Goal: Contribute content: Contribute content

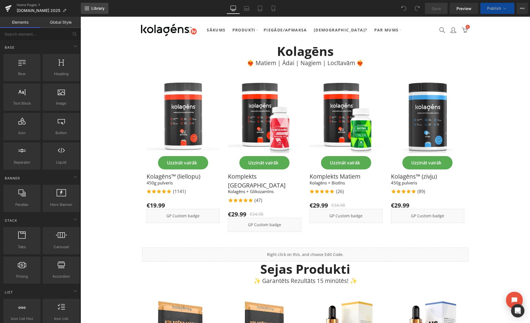
click at [89, 6] on link "Library" at bounding box center [95, 8] width 28 height 11
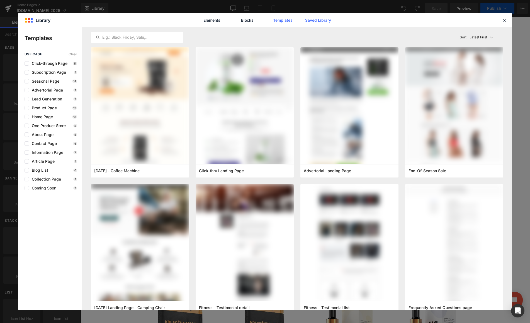
click at [324, 21] on link "Saved Library" at bounding box center [318, 20] width 26 height 14
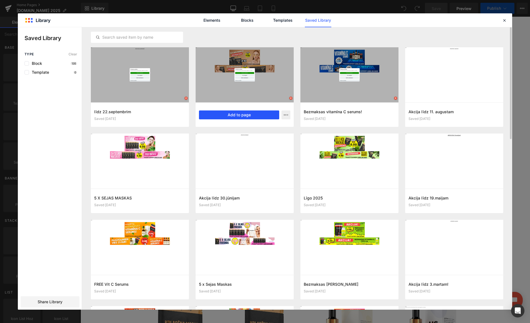
click at [227, 114] on button "Add to page" at bounding box center [239, 115] width 80 height 9
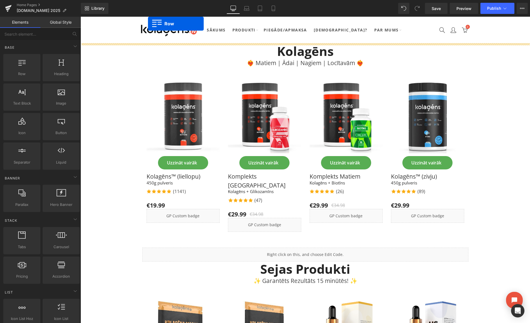
drag, startPoint x: 142, startPoint y: 59, endPoint x: 148, endPoint y: 25, distance: 34.6
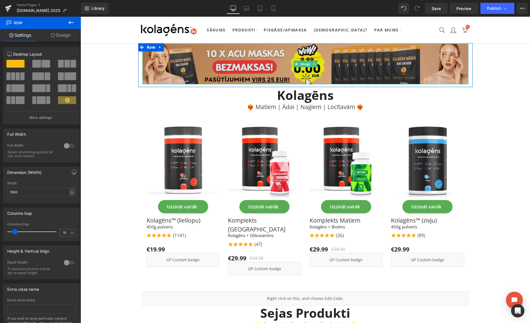
click at [255, 61] on img at bounding box center [305, 64] width 326 height 41
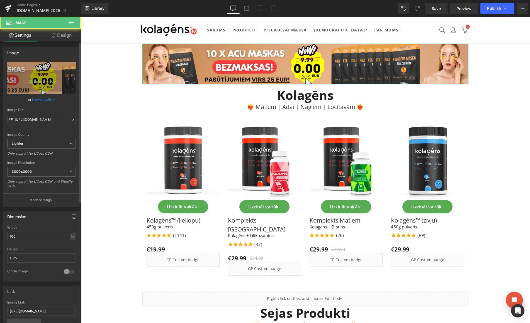
click at [38, 99] on link "Browse gallery" at bounding box center [43, 100] width 24 height 10
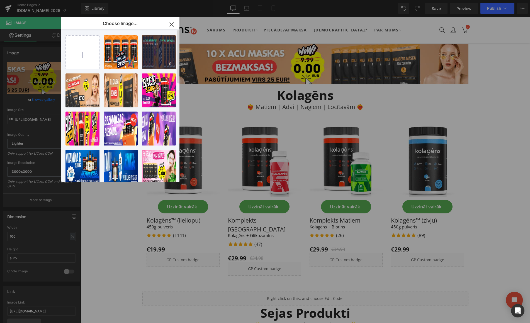
drag, startPoint x: 151, startPoint y: 53, endPoint x: 70, endPoint y: 36, distance: 82.5
click at [151, 53] on div "desktop...lick.png 64.39 KB" at bounding box center [159, 52] width 34 height 34
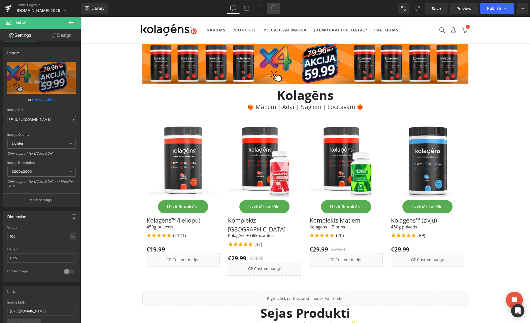
click at [273, 5] on link "Mobile" at bounding box center [273, 8] width 13 height 11
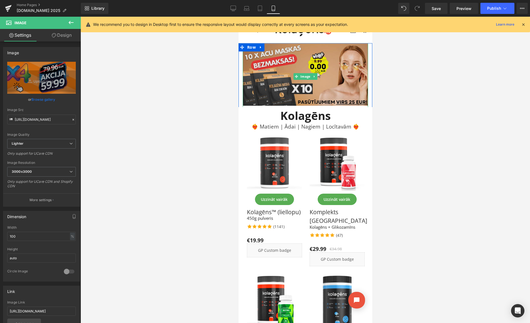
click at [263, 61] on img at bounding box center [304, 76] width 125 height 67
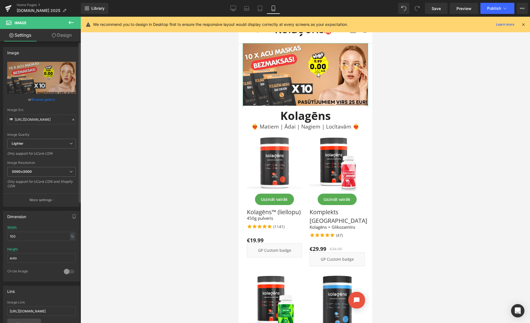
click at [48, 100] on link "Browse gallery" at bounding box center [43, 100] width 24 height 10
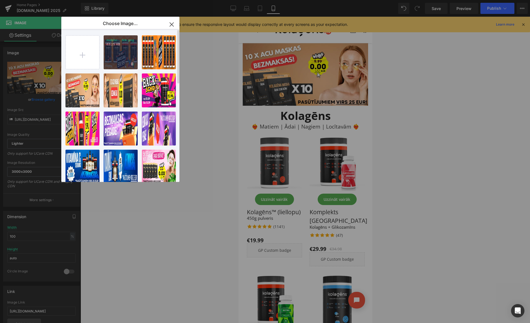
click at [118, 61] on div "mobile-...lick.png 63.25 KB" at bounding box center [121, 52] width 34 height 34
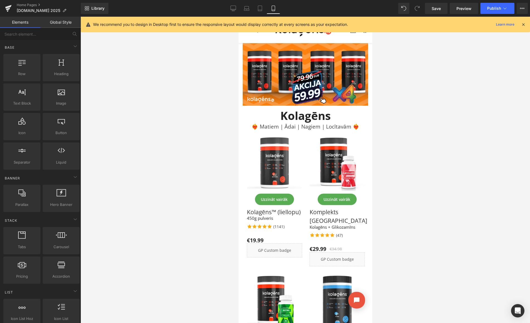
drag, startPoint x: 176, startPoint y: 68, endPoint x: 224, endPoint y: 66, distance: 47.4
click at [177, 68] on div at bounding box center [305, 170] width 449 height 307
click at [522, 24] on icon at bounding box center [523, 24] width 5 height 5
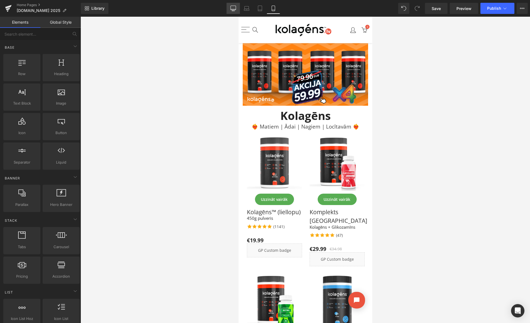
click at [233, 9] on icon at bounding box center [233, 9] width 6 height 6
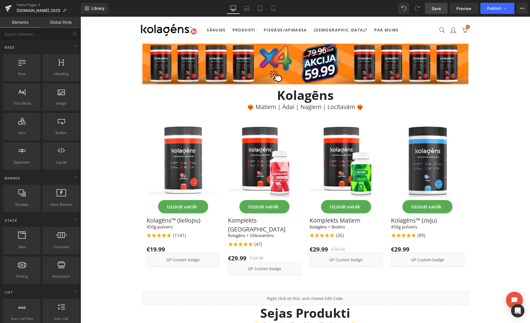
click at [437, 11] on link "Save" at bounding box center [436, 8] width 23 height 11
click at [525, 9] on button "View Live Page View with current Template Save Template to Library Schedule Pub…" at bounding box center [521, 8] width 11 height 11
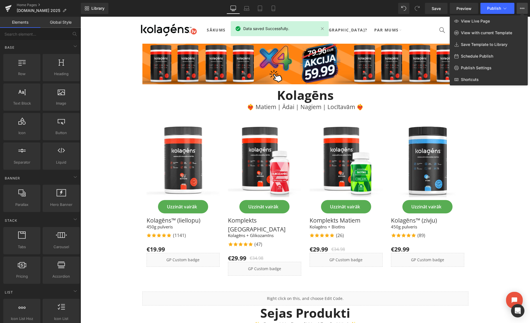
click at [477, 56] on span "Schedule Publish" at bounding box center [477, 56] width 32 height 5
select select
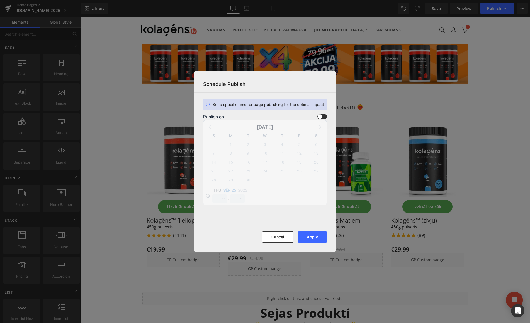
click at [321, 117] on span at bounding box center [321, 116] width 9 height 5
click at [0, 0] on input "checkbox" at bounding box center [0, 0] width 0 height 0
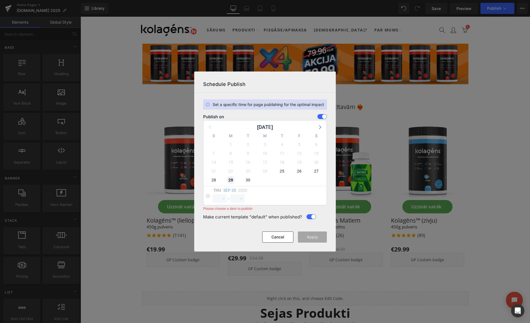
click at [230, 181] on span "29" at bounding box center [231, 180] width 8 height 8
click at [219, 200] on select "00 01 02 03 04 05 06 07 08 09 10 11 12 13 14 15 16 17 18 19 20 21 22 23" at bounding box center [219, 199] width 14 height 8
select select "23"
click at [212, 195] on select "00 01 02 03 04 05 06 07 08 09 10 11 12 13 14 15 16 17 18 19 20 21 22 23" at bounding box center [219, 199] width 14 height 8
click at [237, 199] on select "00 01 02 03 04 05 06 07 08 09 10 11 12 13 14 15 16 17 18 19 20 21 22 23 24 25 2…" at bounding box center [237, 199] width 14 height 8
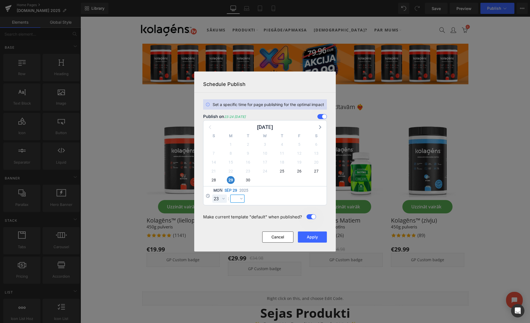
select select "59"
click at [230, 195] on select "00 01 02 03 04 05 06 07 08 09 10 11 12 13 14 15 16 17 18 19 20 21 22 23 24 25 2…" at bounding box center [237, 199] width 14 height 8
click at [311, 237] on button "Apply" at bounding box center [312, 237] width 29 height 11
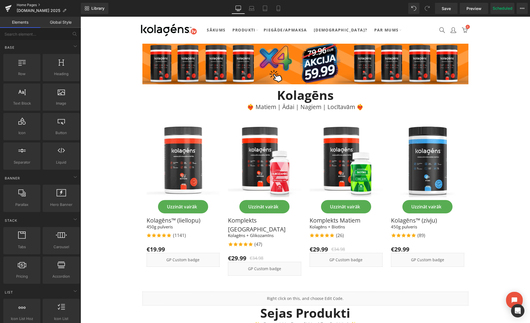
click at [29, 4] on link "Home Pages" at bounding box center [49, 5] width 64 height 4
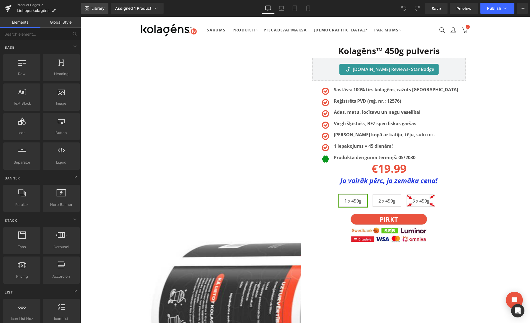
click at [94, 9] on span "Library" at bounding box center [97, 8] width 13 height 5
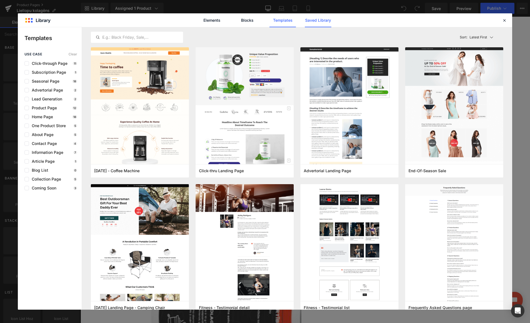
click at [312, 20] on link "Saved Library" at bounding box center [318, 20] width 26 height 14
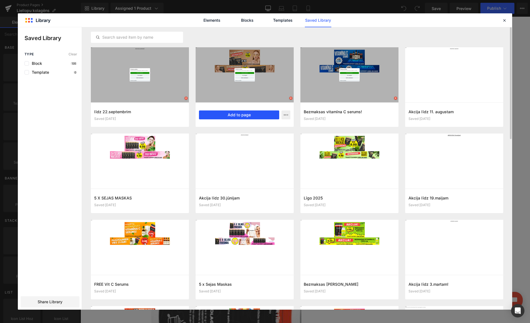
click at [231, 116] on button "Add to page" at bounding box center [239, 115] width 80 height 9
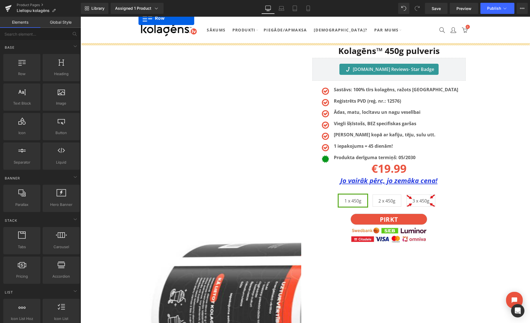
drag, startPoint x: 142, startPoint y: 58, endPoint x: 138, endPoint y: 21, distance: 36.9
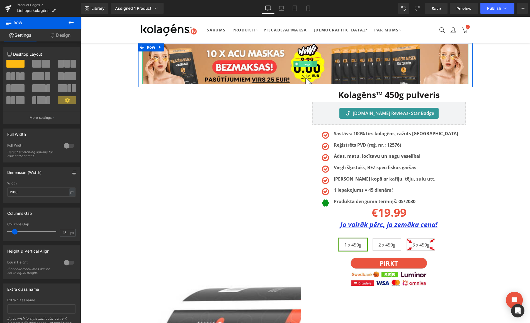
click at [301, 62] on span "Image" at bounding box center [305, 64] width 12 height 7
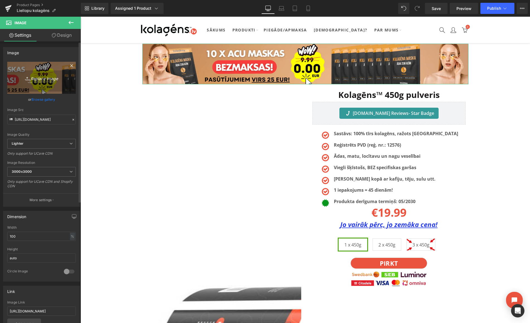
click at [48, 79] on icon "Replace Image" at bounding box center [41, 77] width 45 height 7
type input "C:\fakepath\desktop.png"
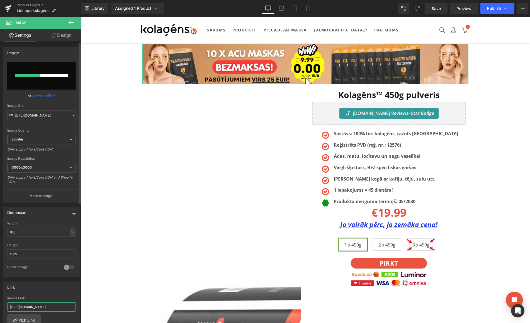
click at [45, 306] on input "[URL][DOMAIN_NAME]" at bounding box center [41, 307] width 69 height 9
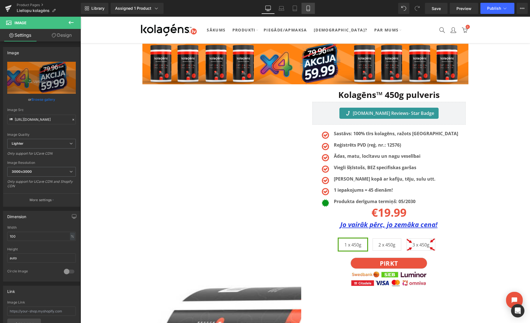
click at [306, 6] on icon at bounding box center [308, 9] width 6 height 6
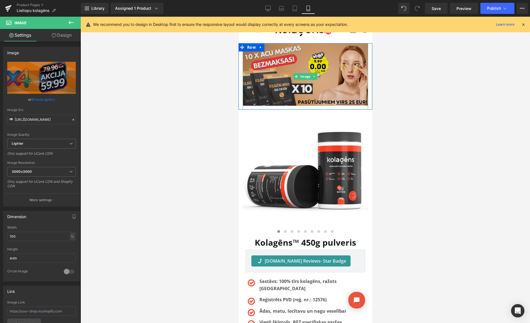
click at [268, 62] on img at bounding box center [304, 76] width 125 height 67
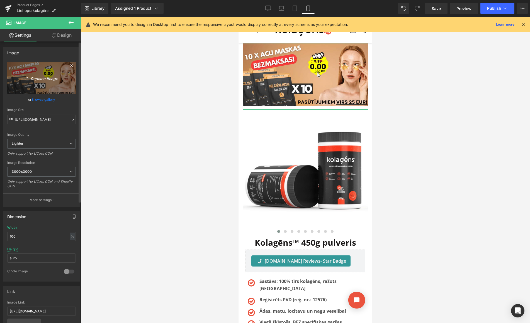
click at [52, 79] on icon "Replace Image" at bounding box center [41, 77] width 45 height 7
type input "C:\fakepath\2.png"
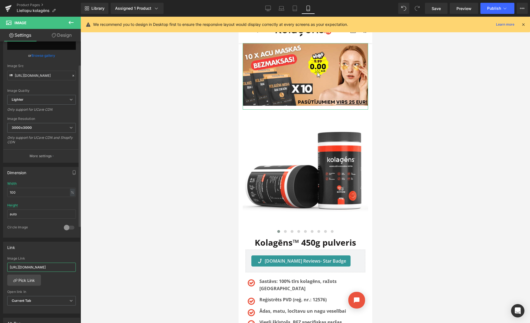
click at [42, 265] on input "[URL][DOMAIN_NAME]" at bounding box center [41, 267] width 69 height 9
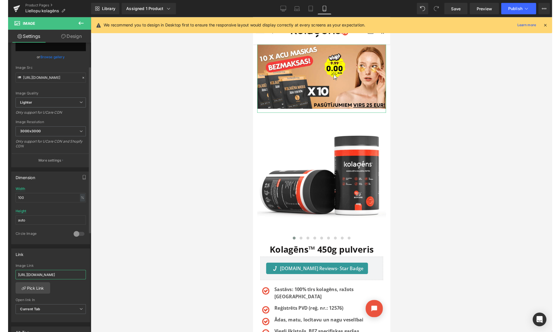
scroll to position [44, 0]
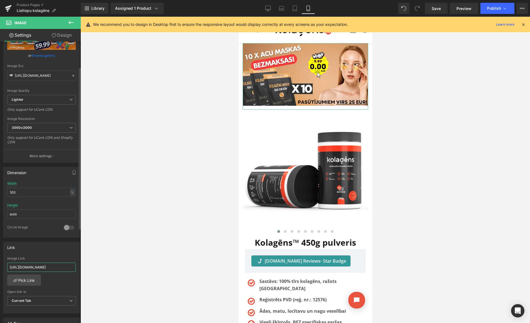
click at [41, 265] on input "[URL][DOMAIN_NAME]" at bounding box center [41, 267] width 69 height 9
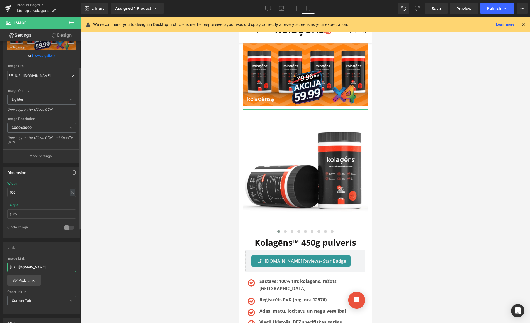
click at [41, 265] on input "[URL][DOMAIN_NAME]" at bounding box center [41, 267] width 69 height 9
click at [524, 25] on icon at bounding box center [523, 24] width 5 height 5
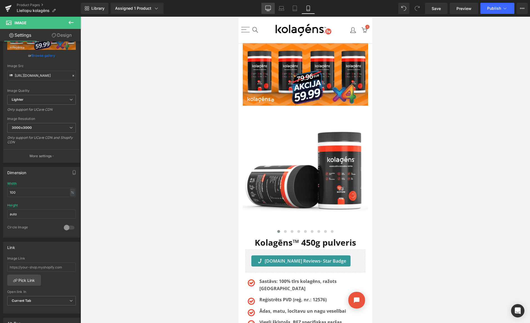
click at [270, 8] on icon at bounding box center [268, 9] width 6 height 6
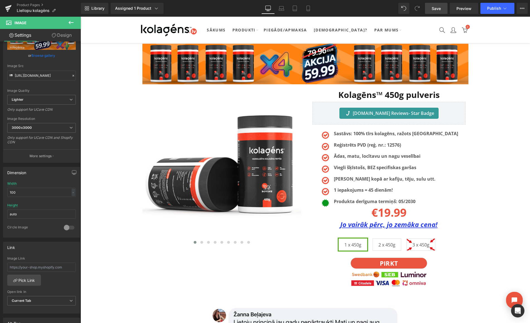
click at [439, 9] on span "Save" at bounding box center [435, 9] width 9 height 6
click at [459, 9] on span "Preview" at bounding box center [463, 9] width 15 height 6
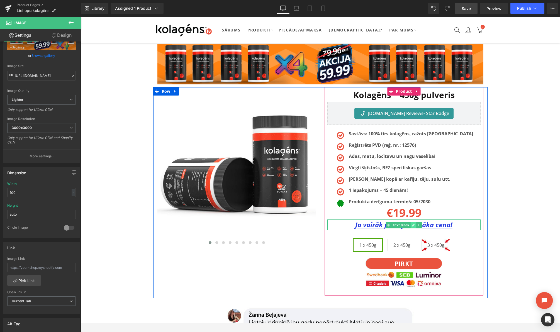
click at [411, 224] on link at bounding box center [413, 225] width 6 height 7
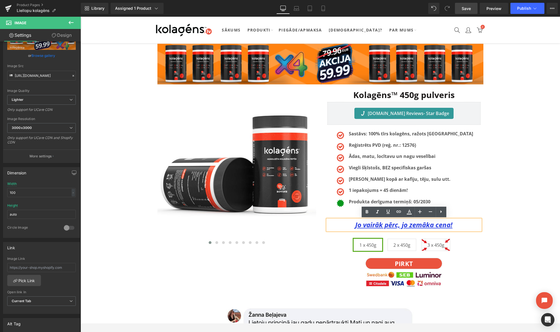
click at [409, 224] on u "Jo vairāk pērc, jo zemāka cena!" at bounding box center [403, 224] width 97 height 9
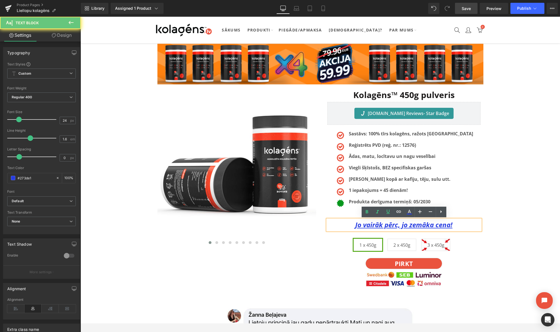
click at [409, 224] on u "Jo vairāk pērc, jo zemāka cena!" at bounding box center [403, 224] width 97 height 9
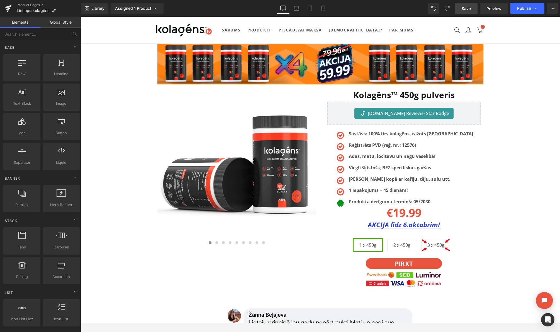
click at [471, 9] on span "Save" at bounding box center [466, 9] width 9 height 6
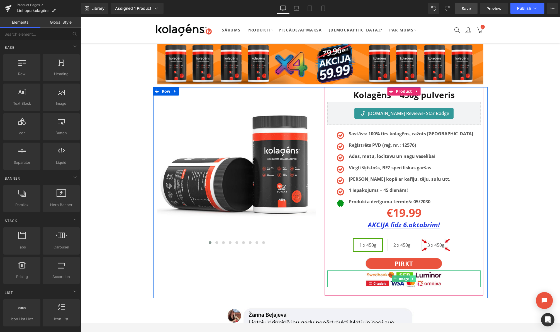
click at [414, 279] on icon at bounding box center [412, 278] width 3 height 3
click at [410, 279] on icon at bounding box center [409, 278] width 3 height 3
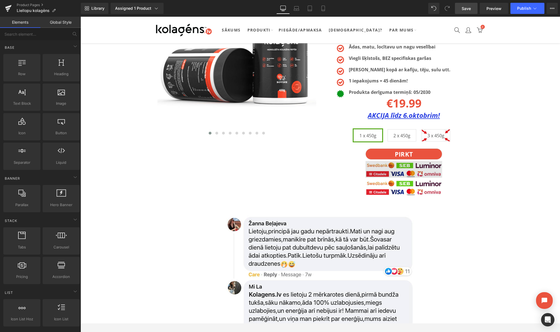
scroll to position [108, 0]
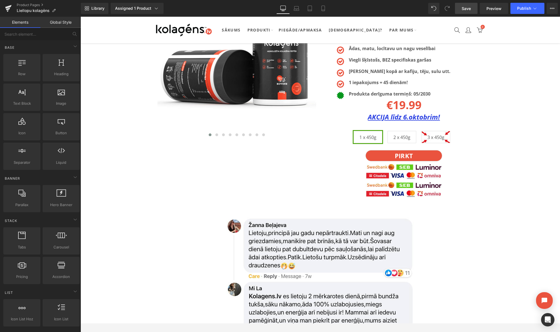
click at [400, 169] on div "Image" at bounding box center [403, 171] width 153 height 17
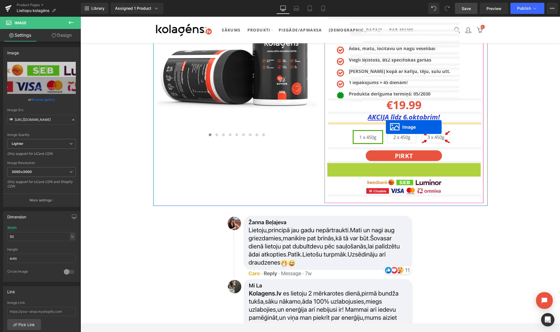
drag, startPoint x: 386, startPoint y: 170, endPoint x: 386, endPoint y: 127, distance: 42.9
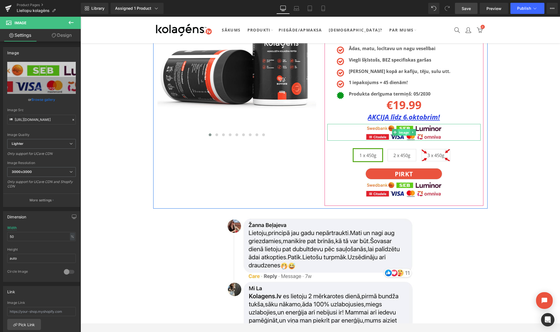
click at [403, 135] on span "Image" at bounding box center [404, 132] width 12 height 7
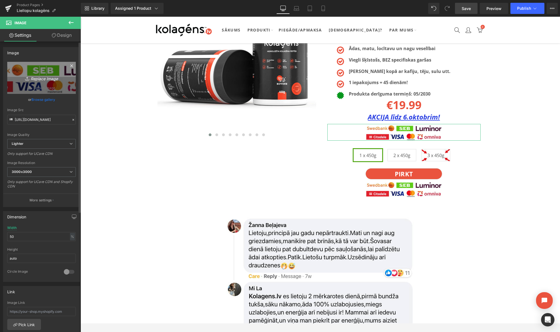
click at [37, 79] on icon "Replace Image" at bounding box center [41, 77] width 45 height 7
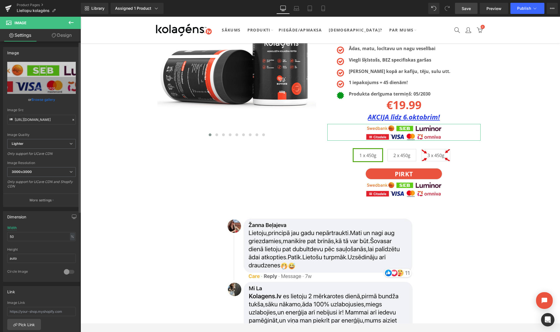
click at [44, 101] on link "Browse gallery" at bounding box center [43, 100] width 24 height 10
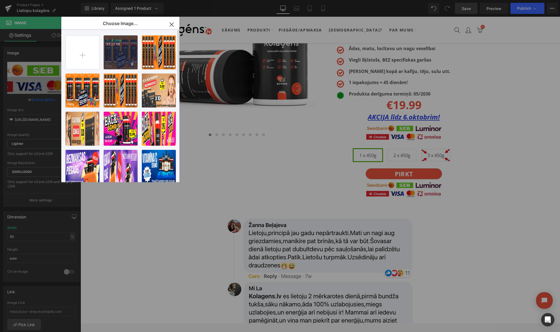
click at [118, 53] on div "2...2.png 63.22 KB" at bounding box center [121, 52] width 34 height 34
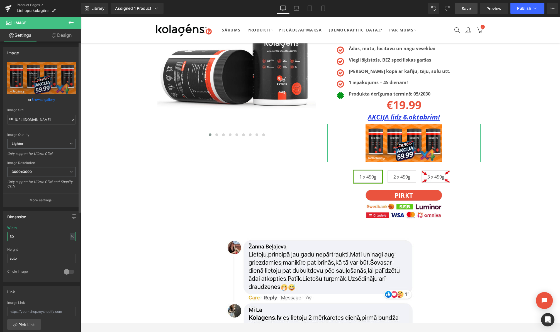
drag, startPoint x: 10, startPoint y: 236, endPoint x: 2, endPoint y: 236, distance: 8.1
click at [2, 236] on div "Dimension 50% Width 50 % % px auto Height auto 0 Circle Image" at bounding box center [41, 244] width 83 height 75
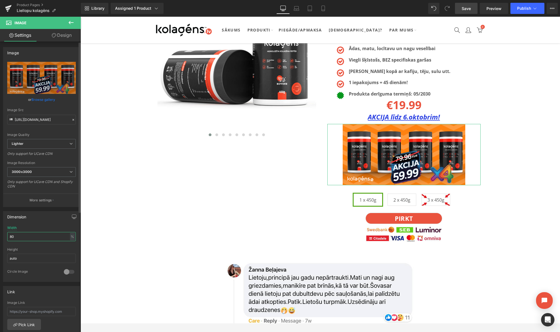
click at [8, 236] on input "80" at bounding box center [41, 236] width 69 height 9
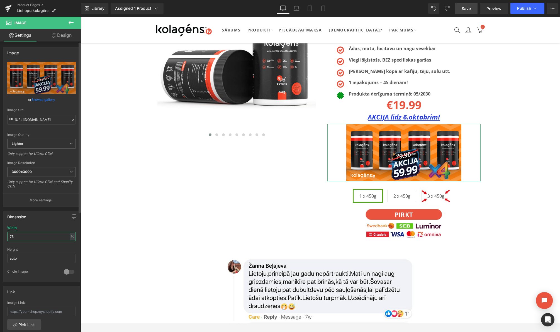
type input "7"
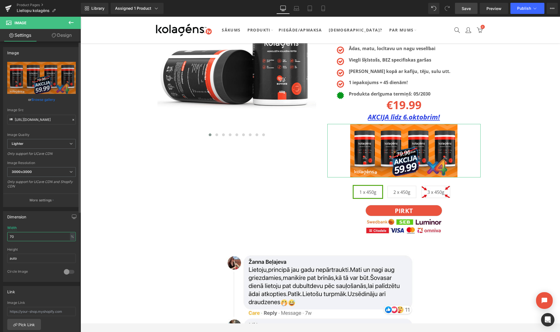
drag, startPoint x: 14, startPoint y: 237, endPoint x: 8, endPoint y: 237, distance: 6.1
click at [8, 237] on input "70" at bounding box center [41, 236] width 69 height 9
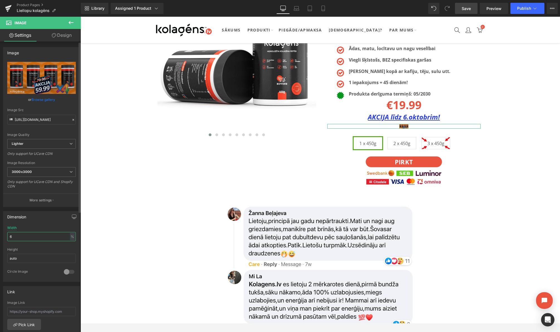
type input "65"
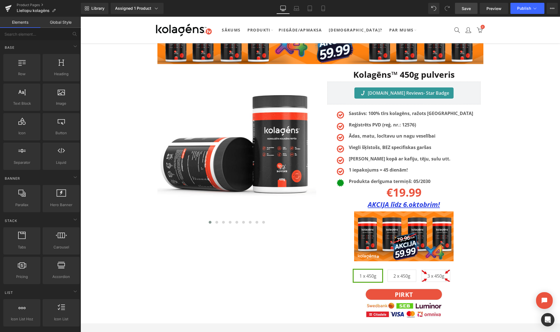
scroll to position [25, 0]
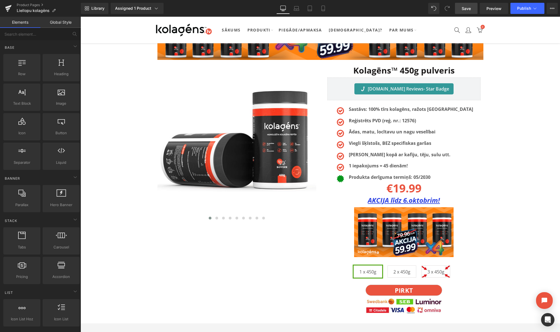
click at [464, 11] on span "Save" at bounding box center [466, 9] width 9 height 6
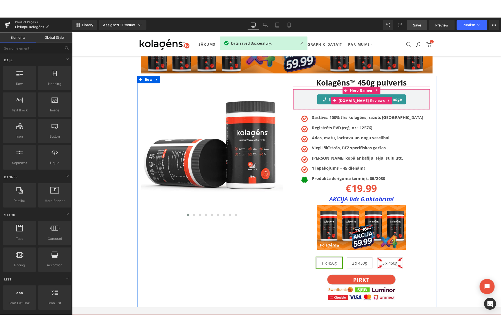
scroll to position [0, 0]
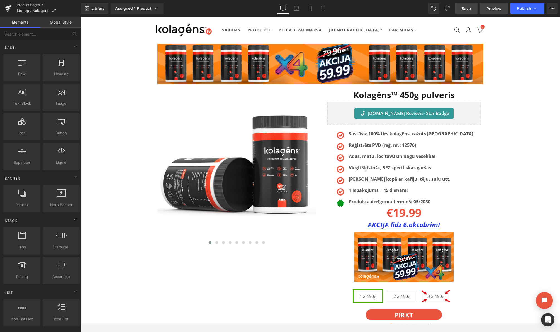
click at [487, 11] on span "Preview" at bounding box center [493, 9] width 15 height 6
click at [0, 0] on div "Product Pages Liellopu kolagēns Library Assigned 1 Product Product Preview Kola…" at bounding box center [280, 8] width 560 height 17
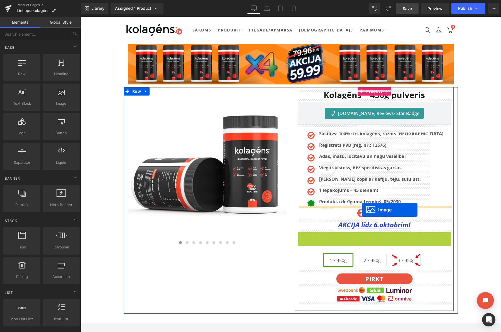
drag, startPoint x: 364, startPoint y: 254, endPoint x: 361, endPoint y: 211, distance: 43.1
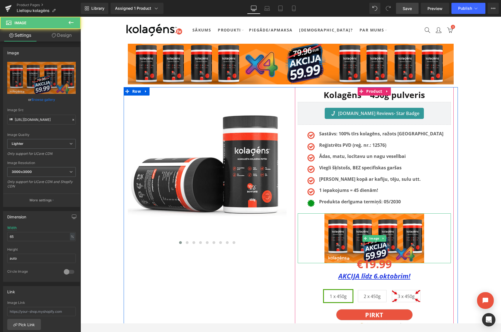
scroll to position [1, 0]
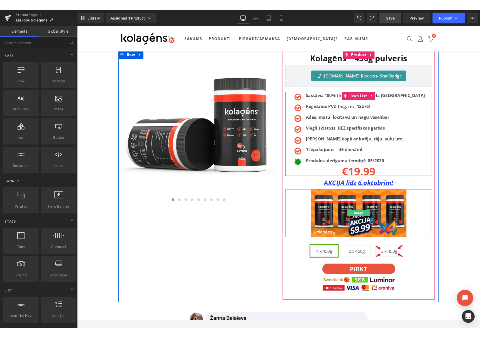
scroll to position [0, 0]
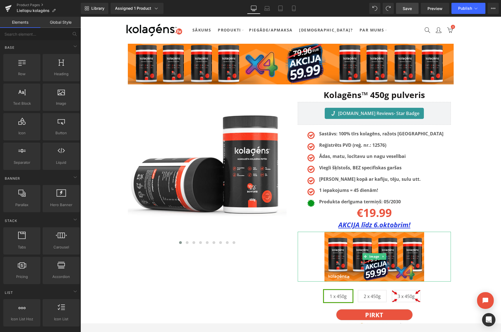
click at [401, 8] on link "Save" at bounding box center [407, 8] width 23 height 11
click at [426, 8] on link "Preview" at bounding box center [435, 8] width 28 height 11
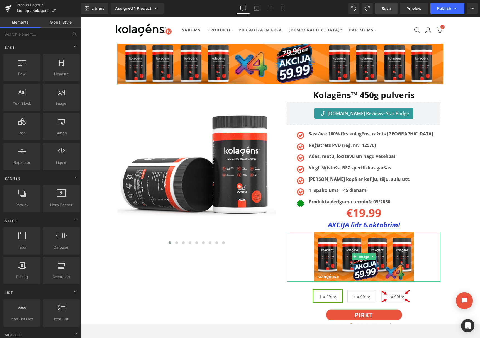
click at [381, 8] on link "Save" at bounding box center [386, 8] width 23 height 11
click at [19, 6] on link "Product Pages" at bounding box center [49, 5] width 64 height 4
